Goal: Information Seeking & Learning: Learn about a topic

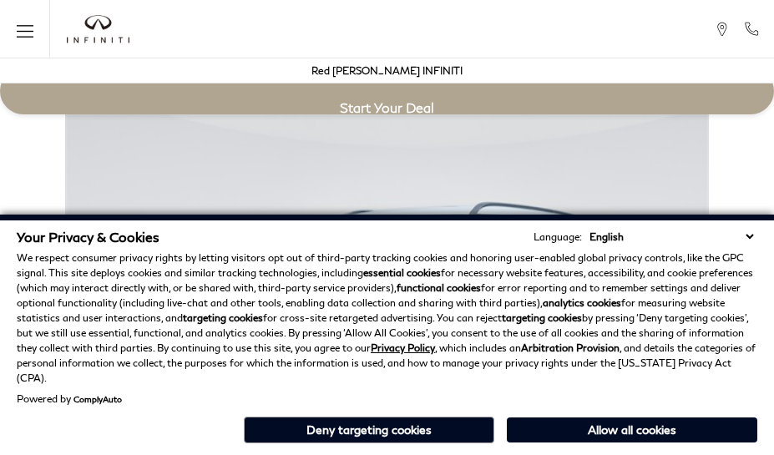
scroll to position [2925, 0]
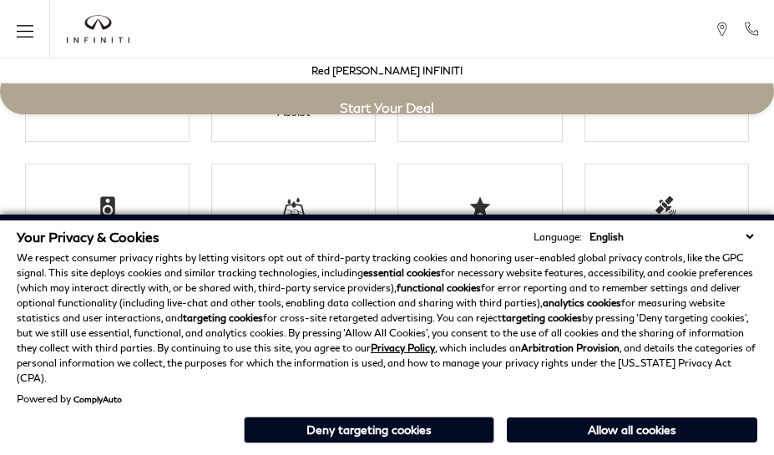
scroll to position [2925, 0]
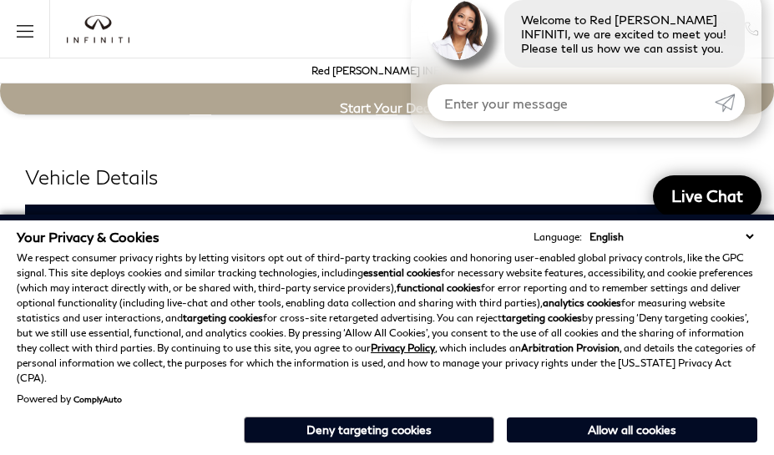
scroll to position [3027, 0]
